Goal: Information Seeking & Learning: Check status

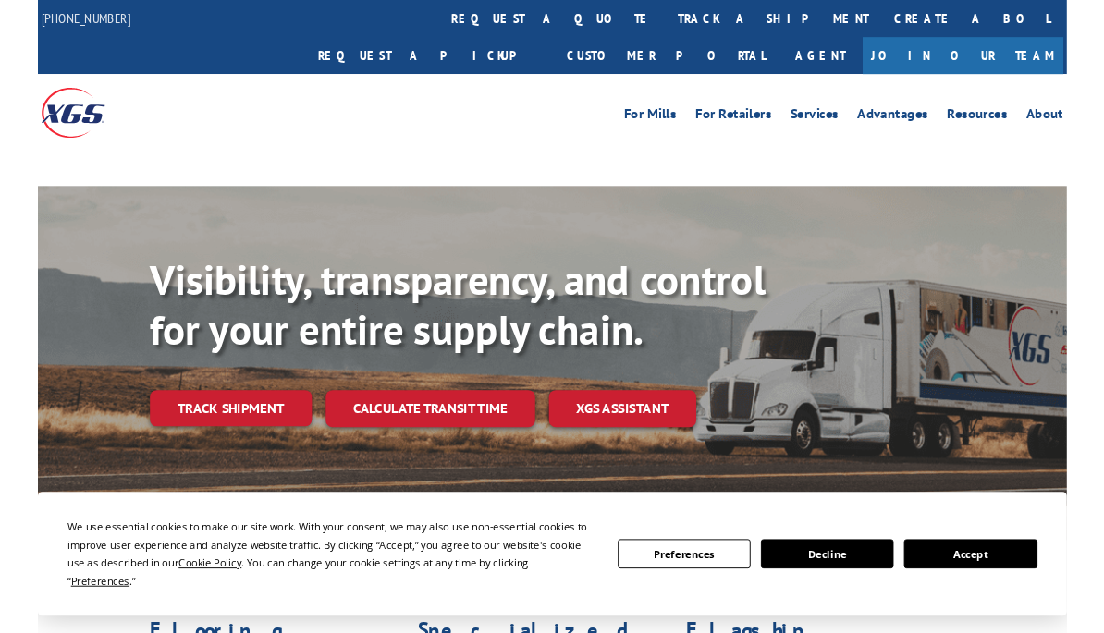
scroll to position [46, 0]
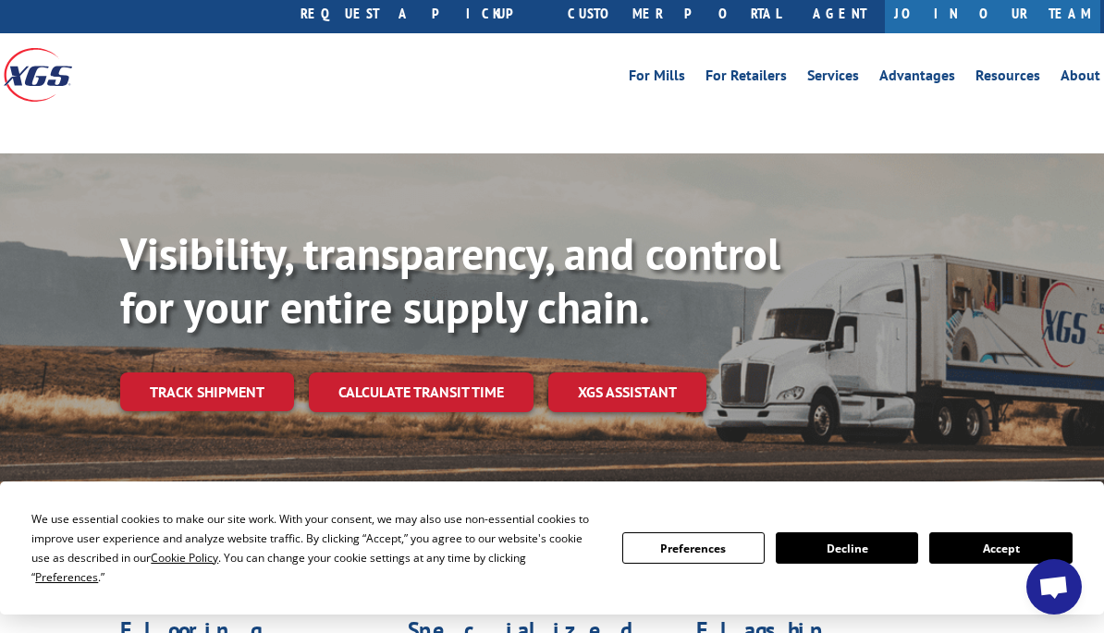
click at [238, 372] on link "Track shipment" at bounding box center [207, 391] width 174 height 39
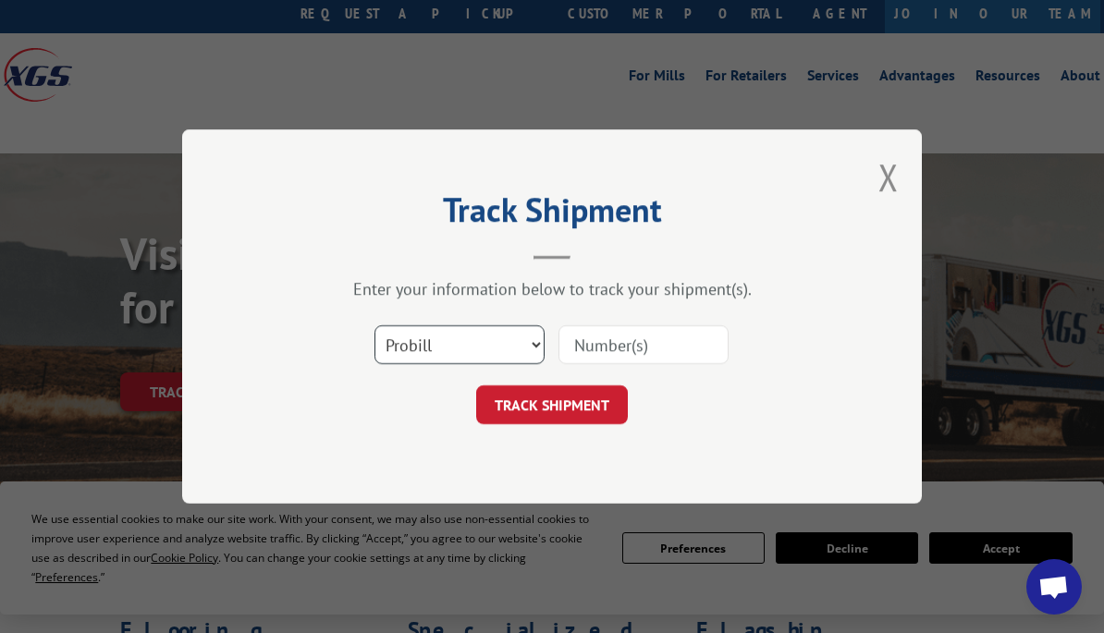
click at [502, 343] on select "Select category... Probill BOL PO" at bounding box center [459, 344] width 170 height 39
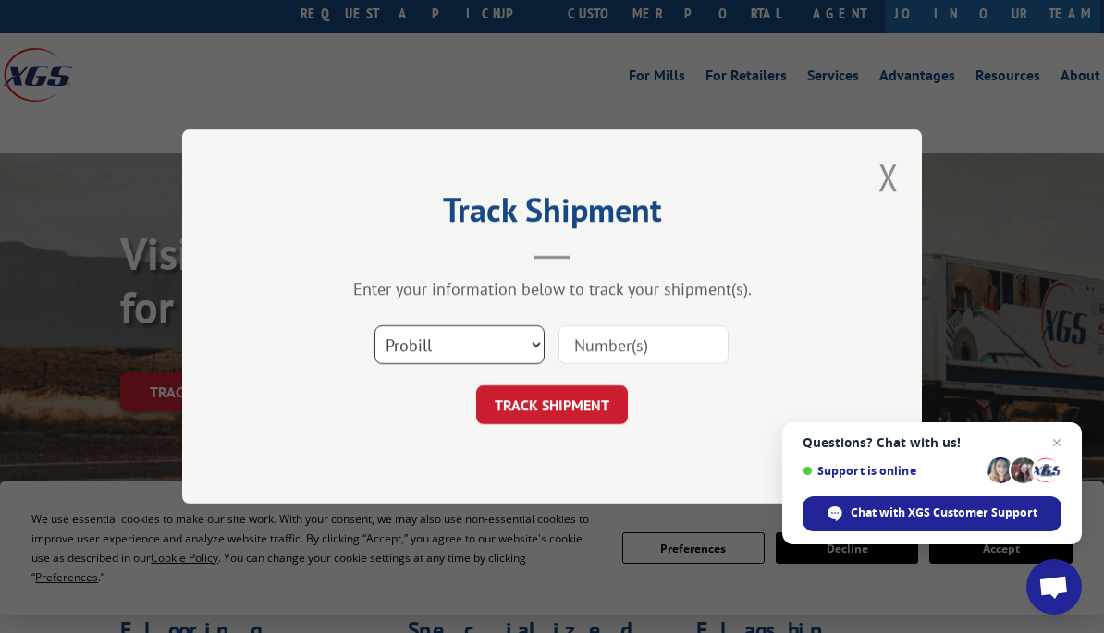
select select "bol"
click at [610, 348] on input at bounding box center [643, 344] width 170 height 39
click at [575, 343] on input at bounding box center [643, 344] width 170 height 39
paste input "3385162"
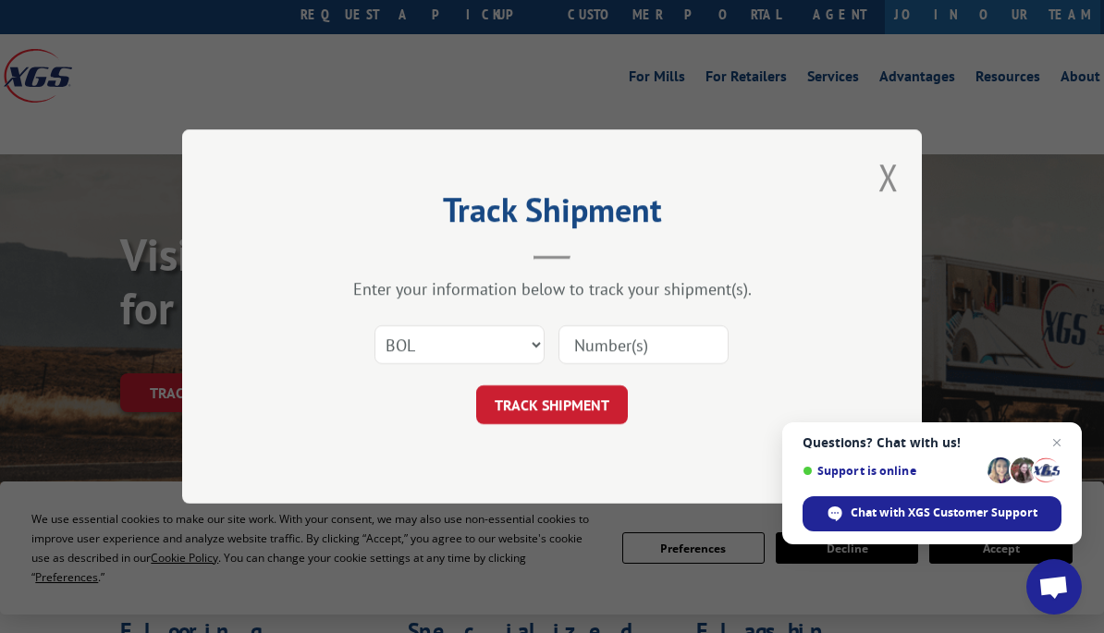
type input "3385162"
click at [579, 406] on button "TRACK SHIPMENT" at bounding box center [552, 404] width 152 height 39
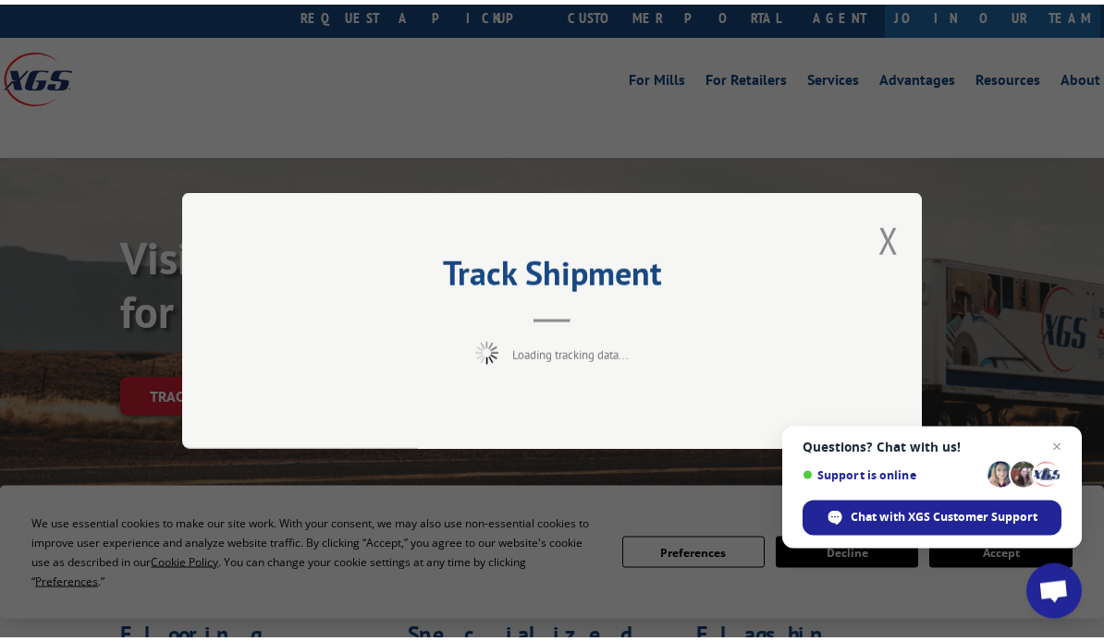
scroll to position [46, 0]
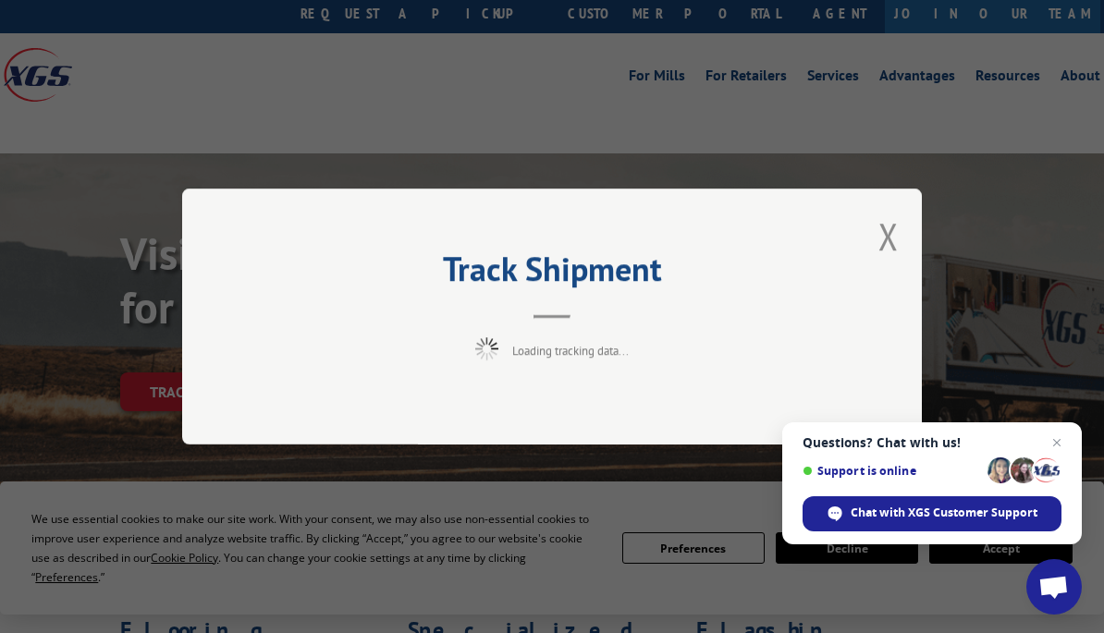
click at [1069, 427] on span "Questions? Chat with us! Support is online Chat with XGS Customer Support" at bounding box center [931, 483] width 299 height 122
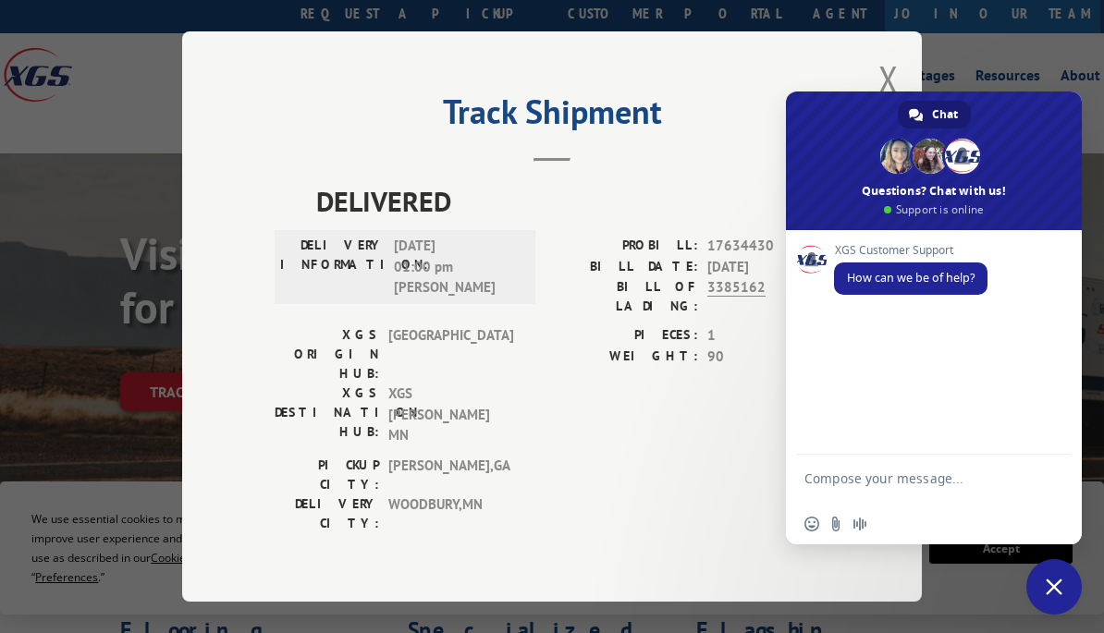
click at [643, 162] on header "Track Shipment" at bounding box center [552, 130] width 555 height 63
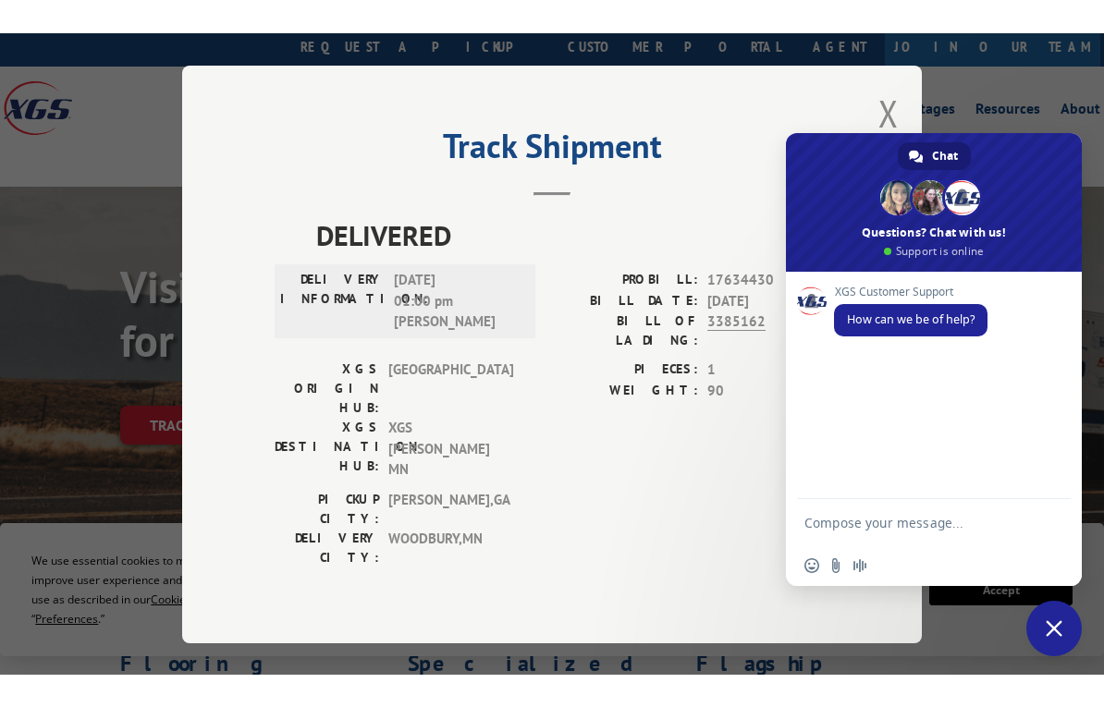
scroll to position [0, 0]
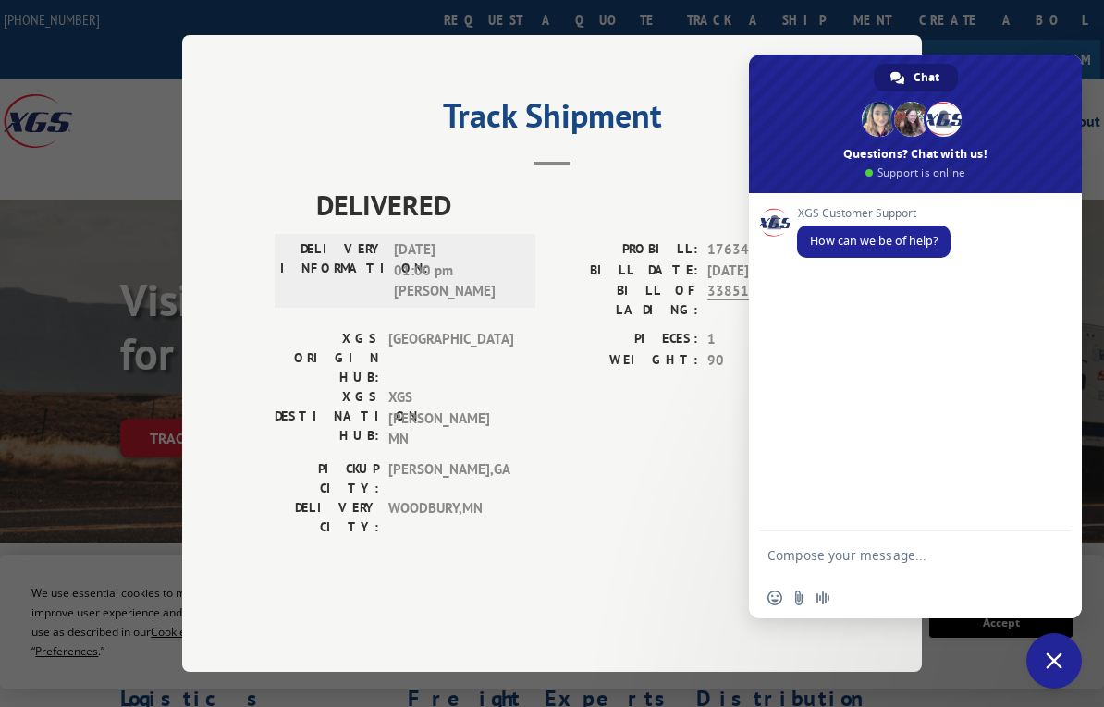
click at [670, 522] on div "DELIVERED DELIVERY INFORMATION: [DATE] 01:00 pm [PERSON_NAME]: 17634430 BILL DA…" at bounding box center [552, 390] width 555 height 412
click at [669, 530] on div "DELIVERED DELIVERY INFORMATION: [DATE] 01:00 pm [PERSON_NAME]: 17634430 BILL DA…" at bounding box center [552, 390] width 555 height 412
click at [1059, 632] on span "Close chat" at bounding box center [1053, 661] width 17 height 17
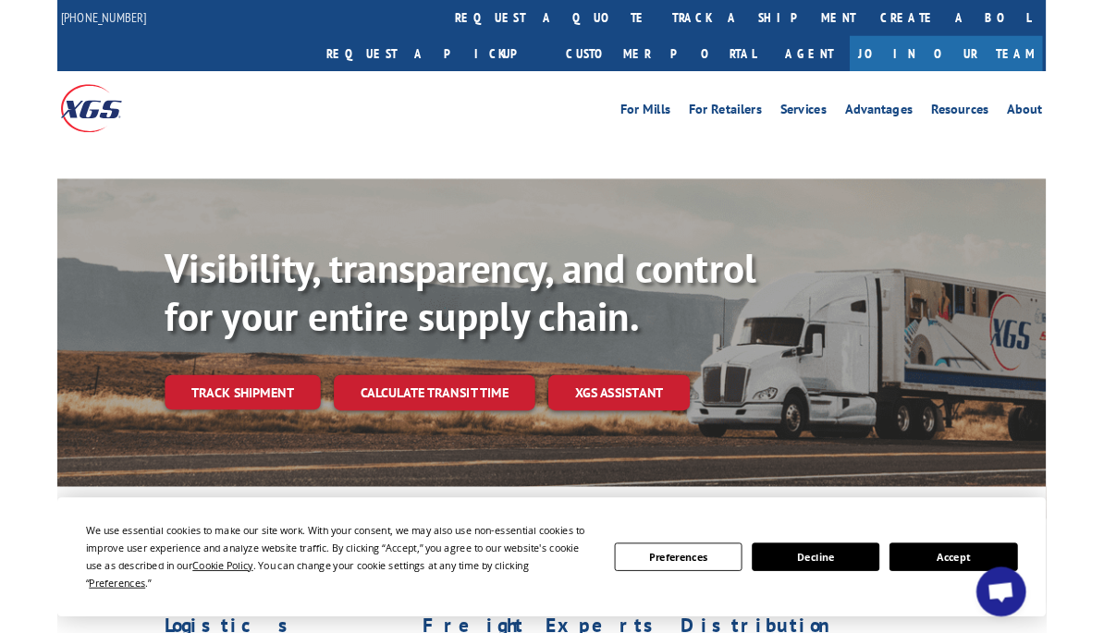
scroll to position [74, 0]
